Goal: Transaction & Acquisition: Download file/media

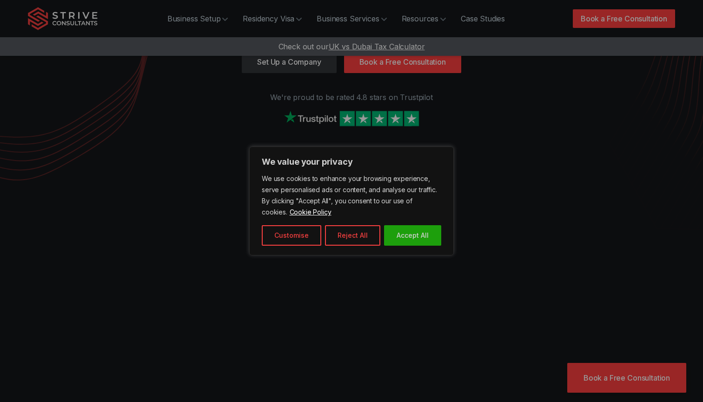
scroll to position [131, 0]
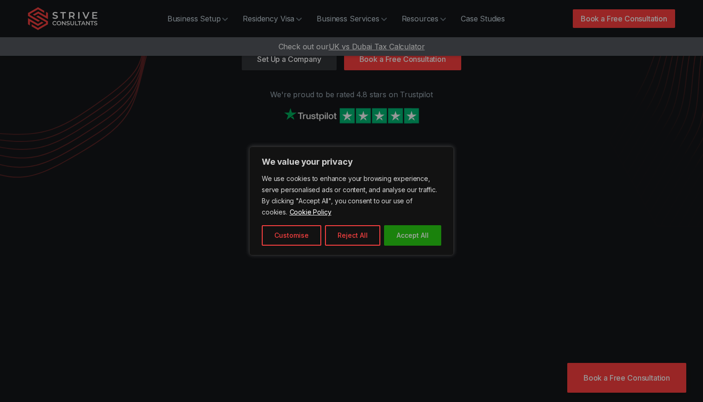
click at [410, 235] on button "Accept All" at bounding box center [412, 235] width 57 height 20
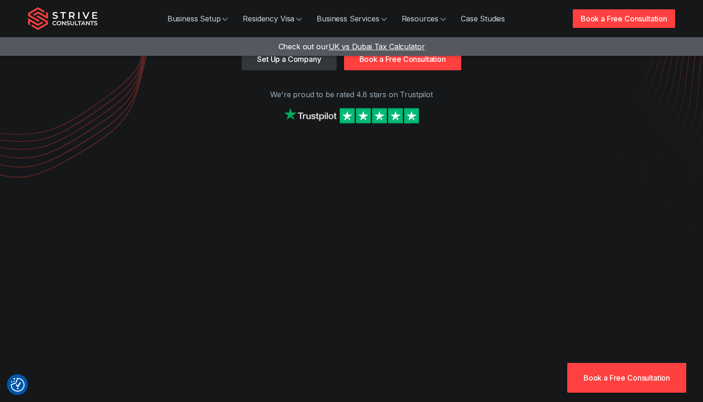
scroll to position [245, 0]
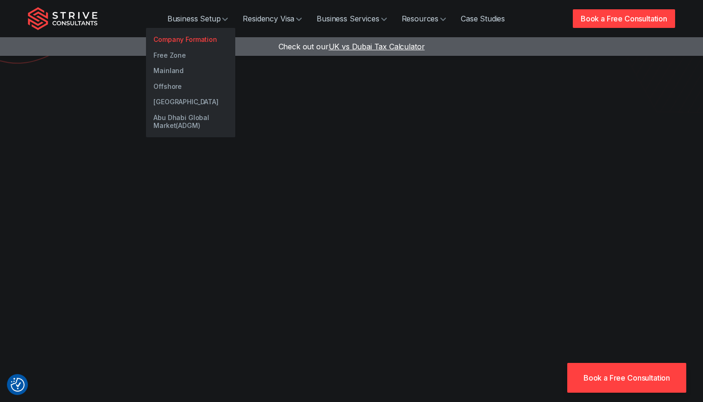
click at [194, 38] on link "Company Formation" at bounding box center [190, 40] width 89 height 16
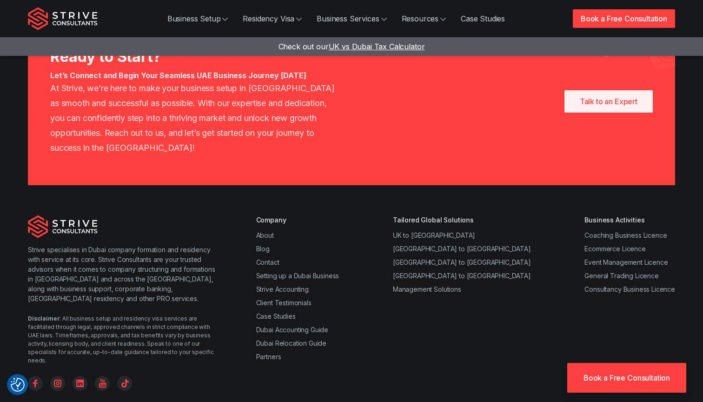
scroll to position [4979, 0]
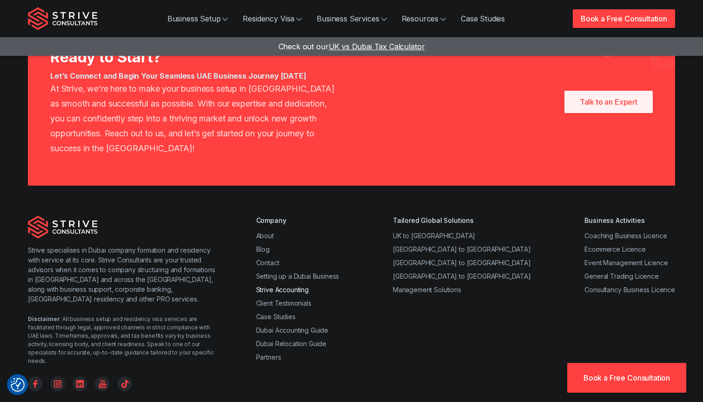
click at [284, 286] on link "Strive Accounting" at bounding box center [282, 290] width 53 height 8
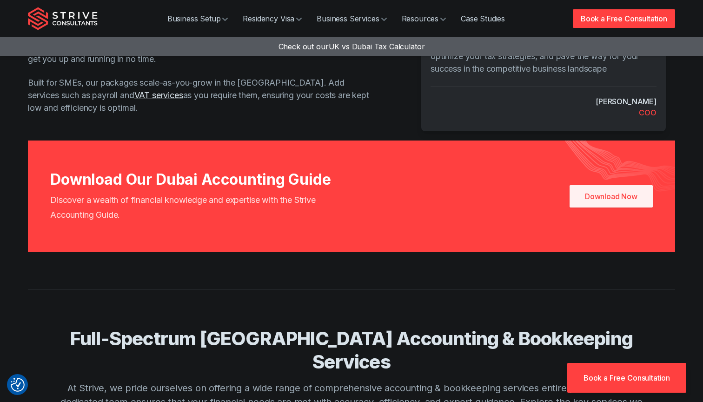
scroll to position [782, 0]
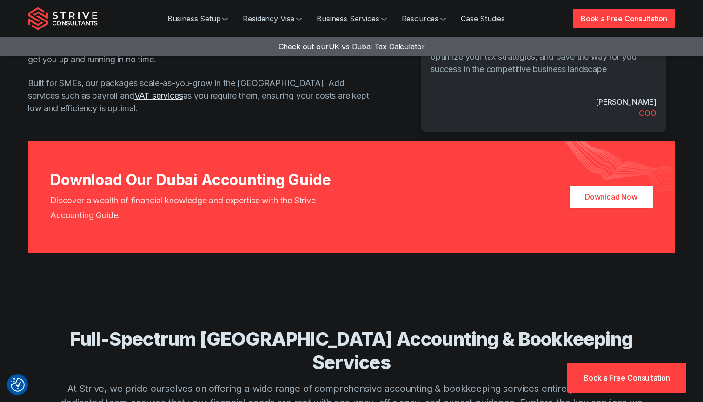
click at [597, 201] on link "Download Now" at bounding box center [611, 197] width 83 height 22
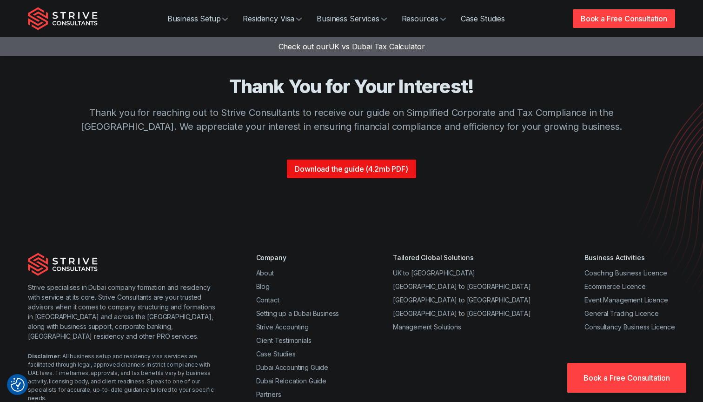
click at [396, 170] on link "Download the guide (4.2mb PDF)" at bounding box center [351, 169] width 129 height 19
click at [478, 14] on link "Case Studies" at bounding box center [483, 18] width 59 height 19
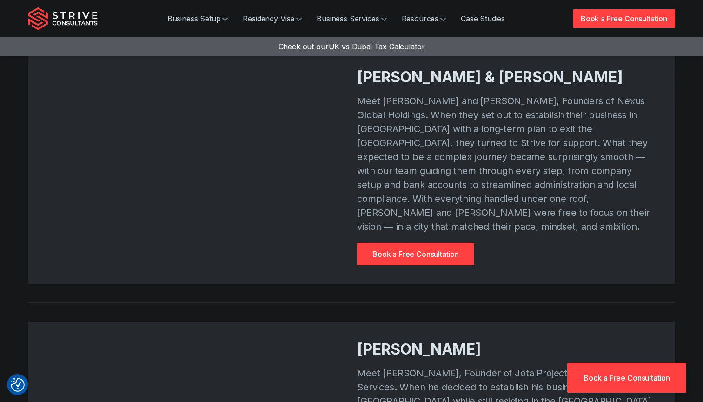
scroll to position [247, 0]
